Goal: Find contact information: Find contact information

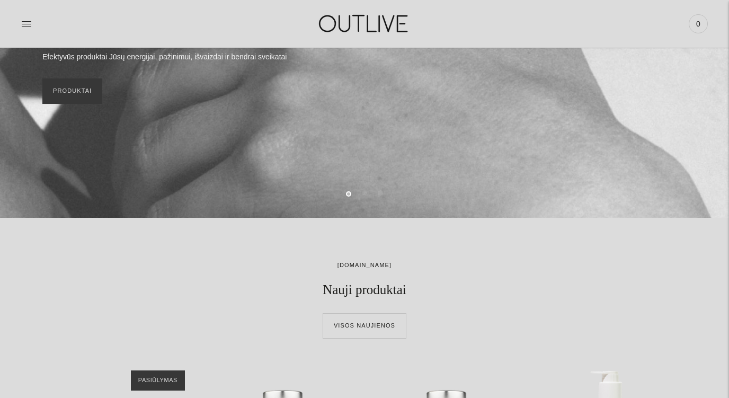
scroll to position [185, 0]
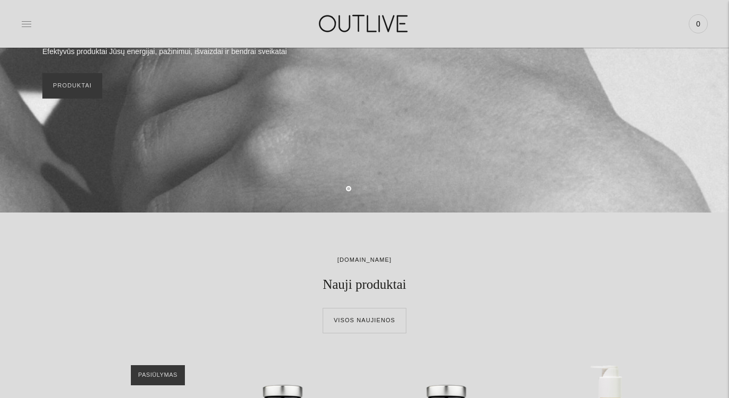
click at [24, 27] on icon at bounding box center [26, 24] width 11 height 11
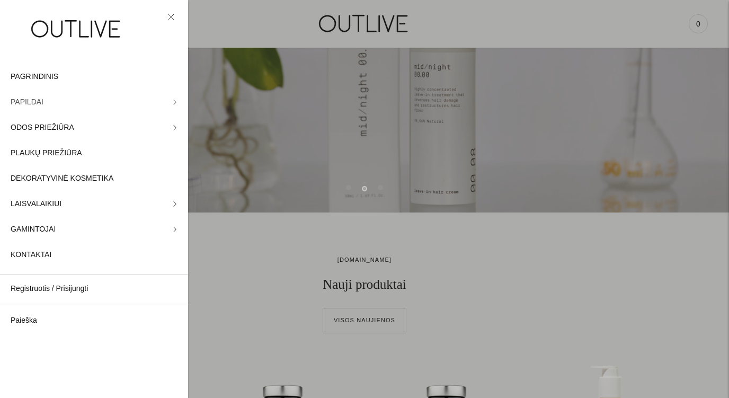
click at [173, 102] on icon at bounding box center [174, 102] width 5 height 5
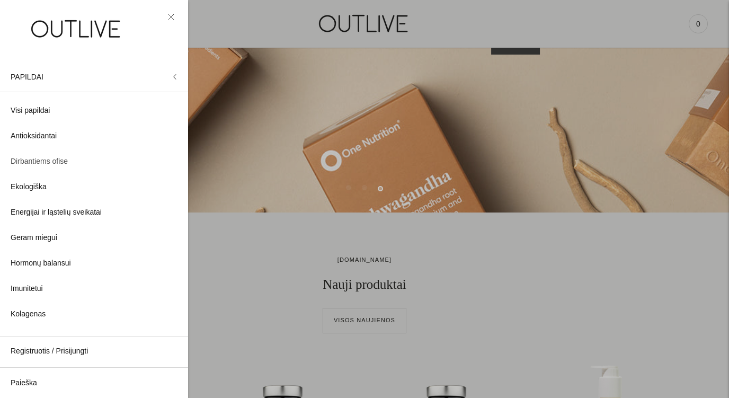
scroll to position [0, 0]
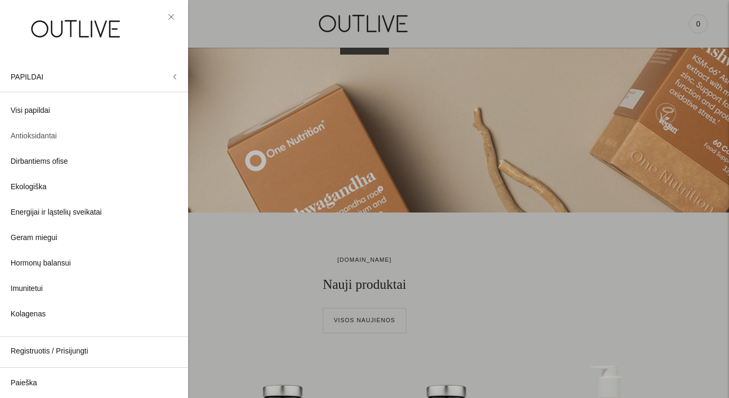
click at [52, 140] on span "Antioksidantai" at bounding box center [34, 136] width 46 height 13
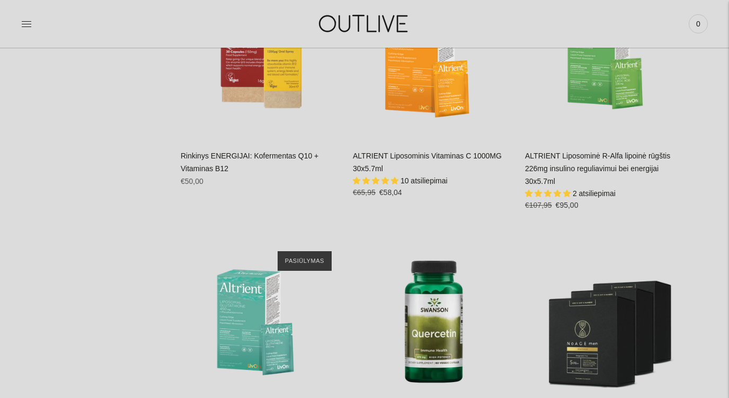
scroll to position [2008, 0]
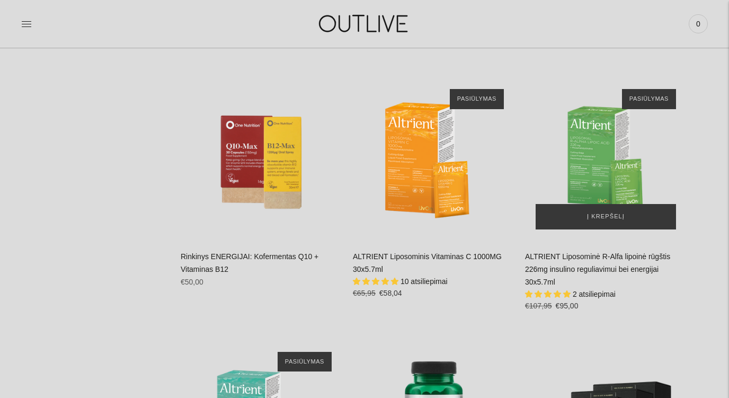
click at [602, 150] on img "ALTRIENT Liposominė R-Alfa lipoinė rūgštis 226mg insulino reguliavimui bei ener…" at bounding box center [606, 159] width 162 height 162
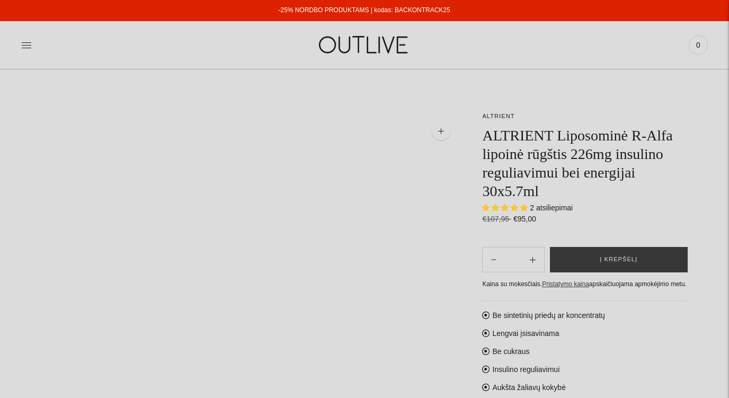
select select "**********"
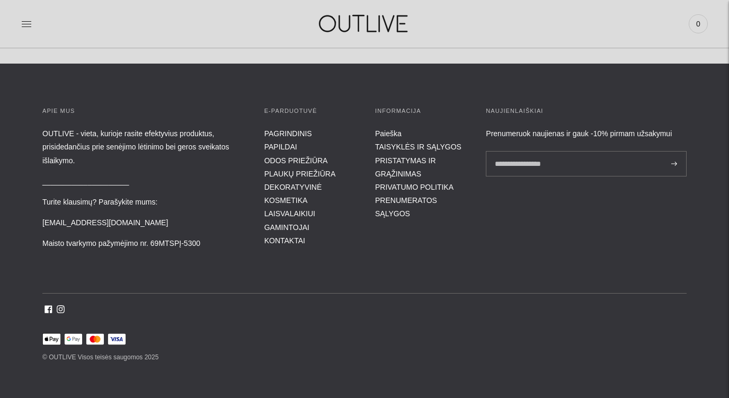
scroll to position [1314, 0]
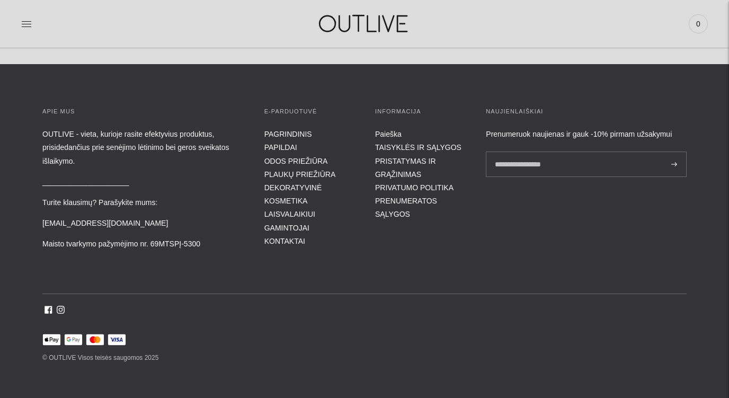
click at [282, 235] on li "KONTAKTAI" at bounding box center [309, 241] width 90 height 13
click at [282, 239] on li "KONTAKTAI" at bounding box center [309, 241] width 90 height 13
click at [283, 237] on link "KONTAKTAI" at bounding box center [284, 241] width 41 height 8
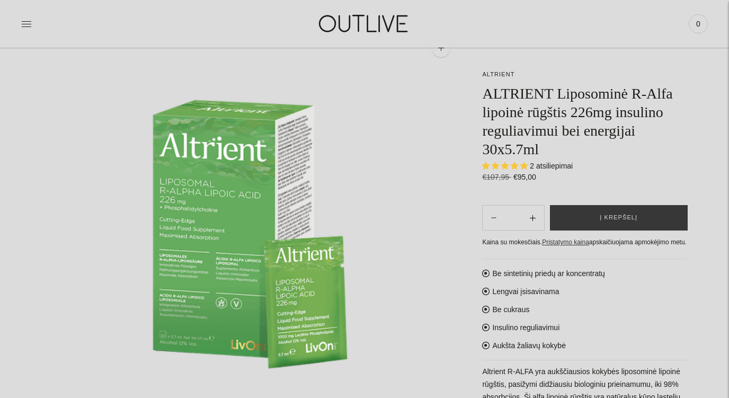
scroll to position [83, 0]
